Goal: Find specific page/section: Find specific page/section

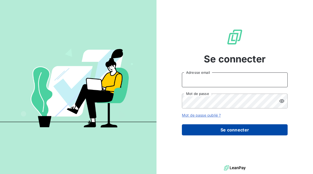
type input "comptaclient@maisonbonifassi.com"
click at [220, 127] on button "Se connecter" at bounding box center [235, 129] width 106 height 11
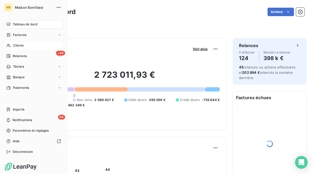
click at [27, 48] on div "Clients" at bounding box center [33, 45] width 59 height 8
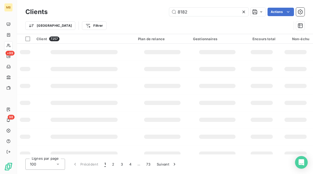
type input "8182"
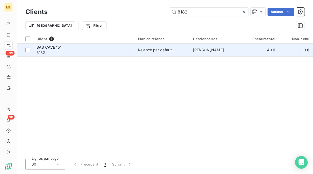
click at [165, 53] on td "Relance par défaut" at bounding box center [162, 50] width 55 height 13
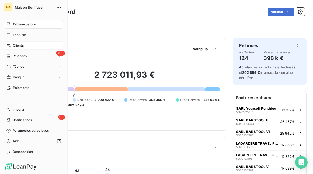
click at [11, 46] on div "Clients" at bounding box center [33, 45] width 59 height 8
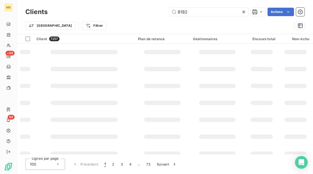
type input "8182"
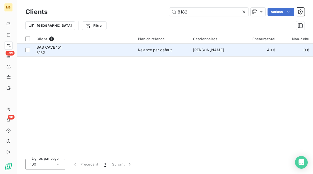
click at [162, 47] on div "Relance par défaut" at bounding box center [155, 49] width 34 height 5
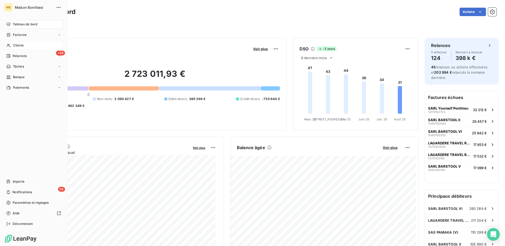
click at [23, 43] on div "Clients" at bounding box center [33, 45] width 59 height 8
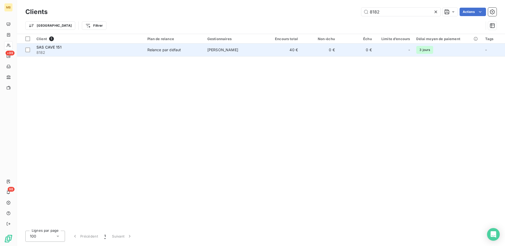
type input "8182"
click at [276, 51] on td "40 €" at bounding box center [282, 50] width 37 height 13
